Goal: Task Accomplishment & Management: Manage account settings

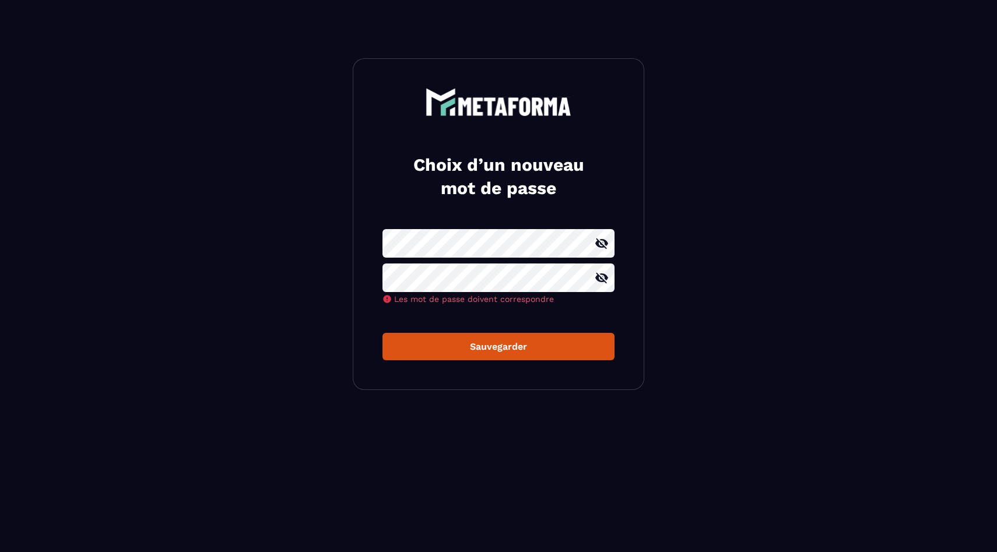
click at [426, 346] on button "Sauvegarder" at bounding box center [498, 346] width 232 height 27
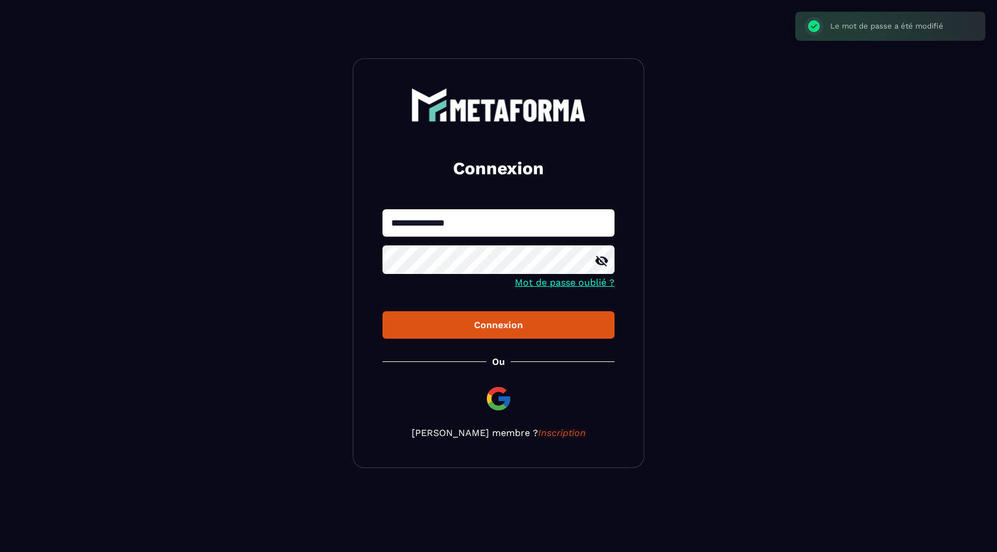
click at [473, 310] on form "**********" at bounding box center [498, 273] width 232 height 129
click at [473, 321] on div "Connexion" at bounding box center [498, 324] width 213 height 11
